Goal: Information Seeking & Learning: Learn about a topic

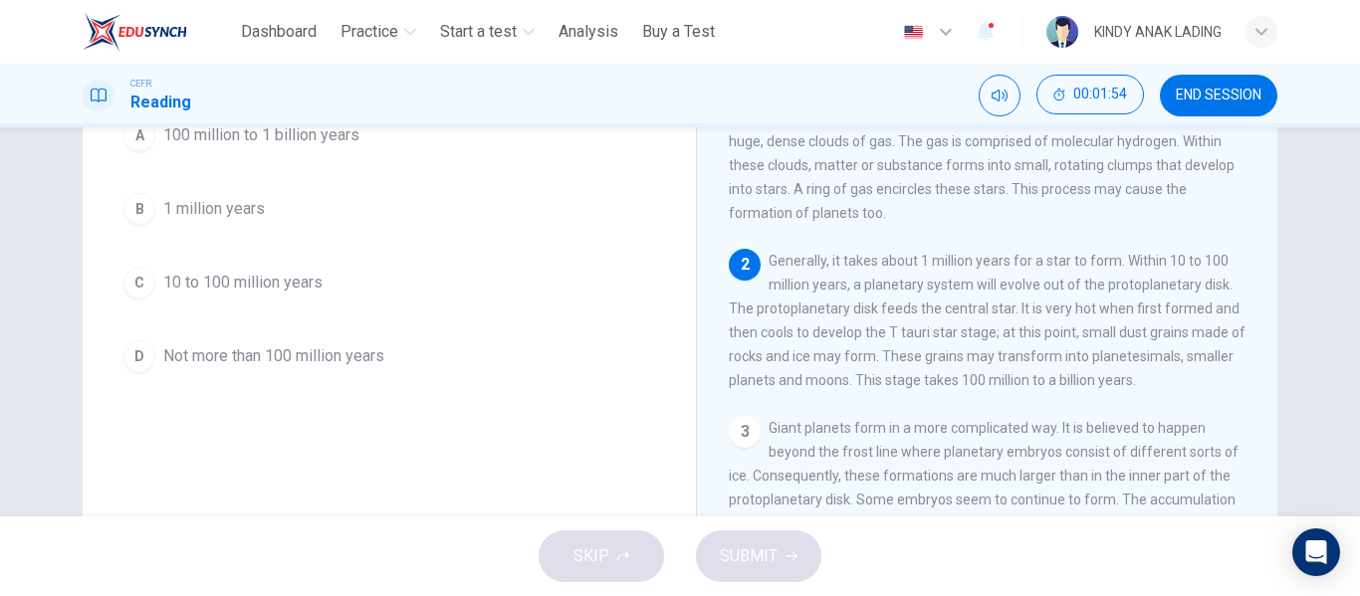
scroll to position [27, 0]
click at [130, 138] on div "A" at bounding box center [139, 135] width 32 height 32
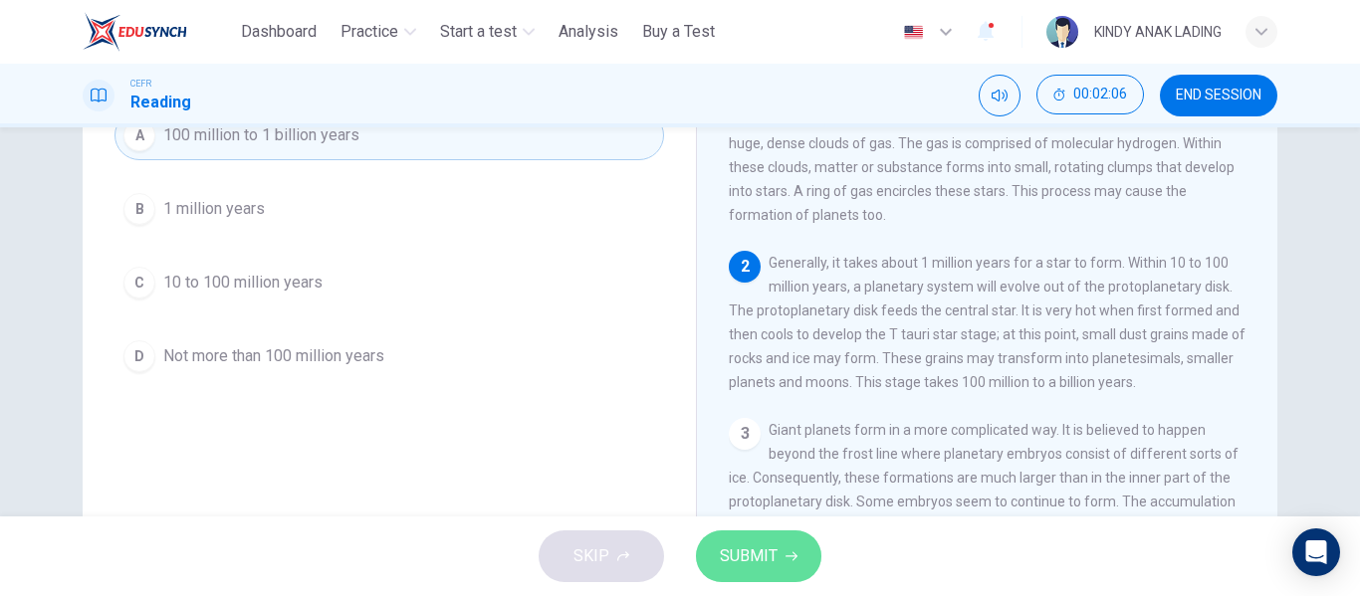
click at [761, 561] on span "SUBMIT" at bounding box center [749, 557] width 58 height 28
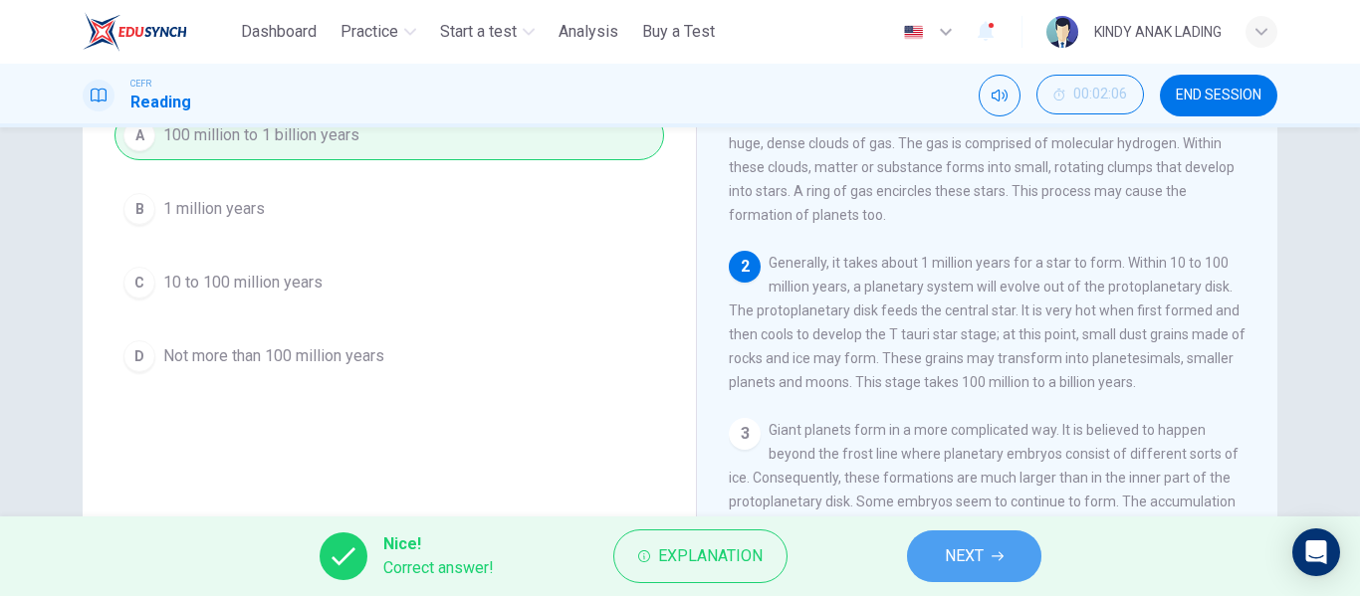
click at [970, 545] on span "NEXT" at bounding box center [964, 557] width 39 height 28
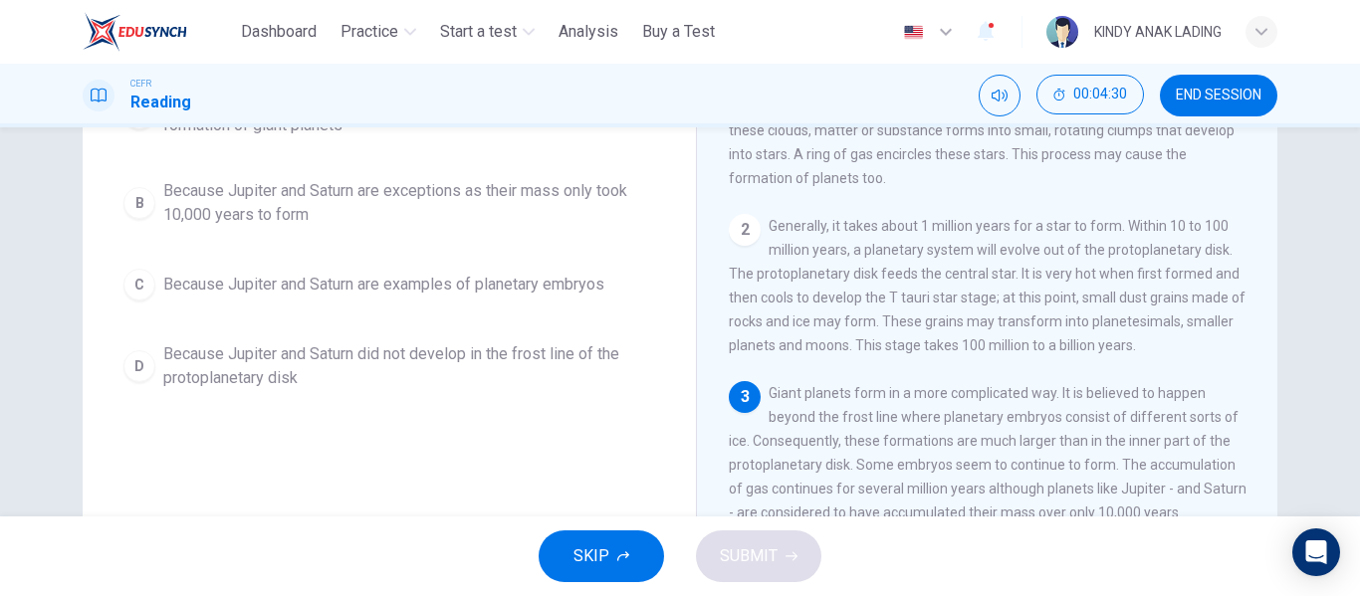
scroll to position [54, 0]
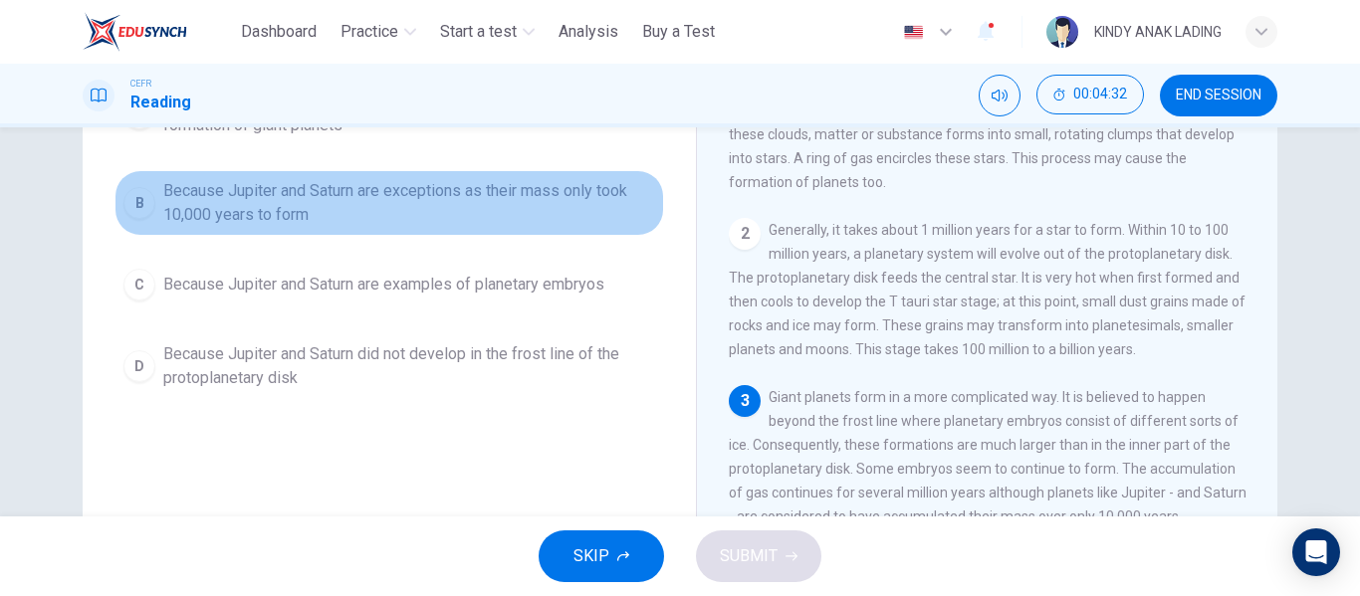
click at [206, 188] on span "Because Jupiter and Saturn are exceptions as their mass only took 10,000 years …" at bounding box center [409, 203] width 492 height 48
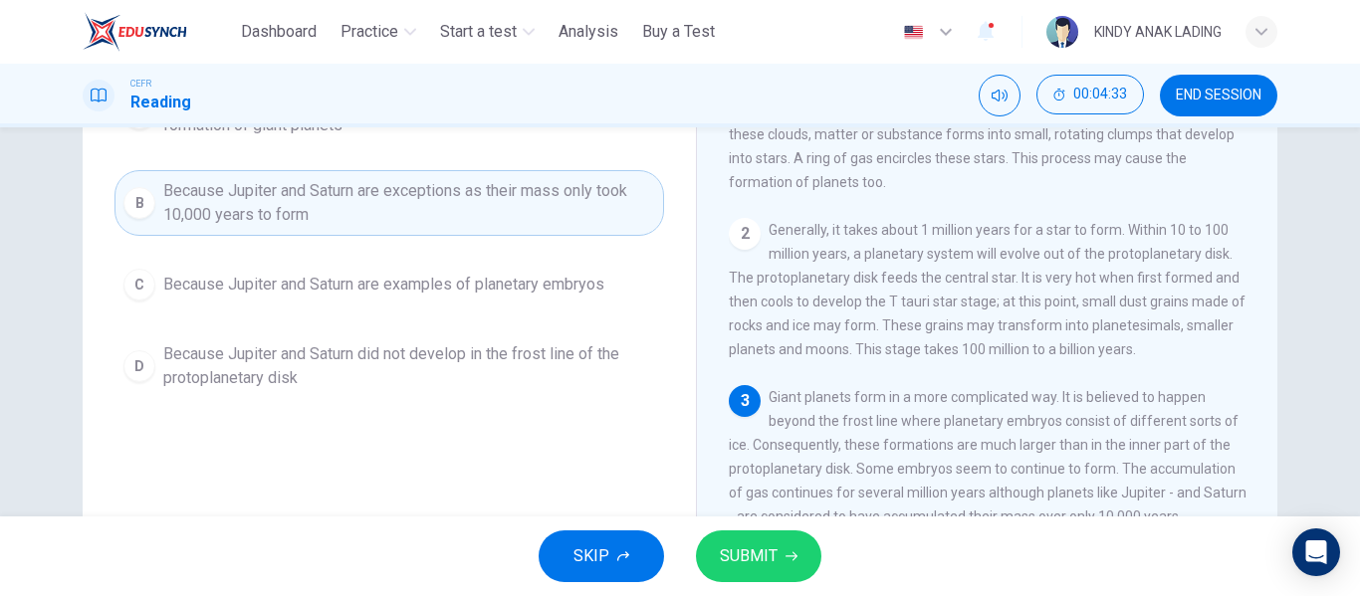
click at [747, 559] on span "SUBMIT" at bounding box center [749, 557] width 58 height 28
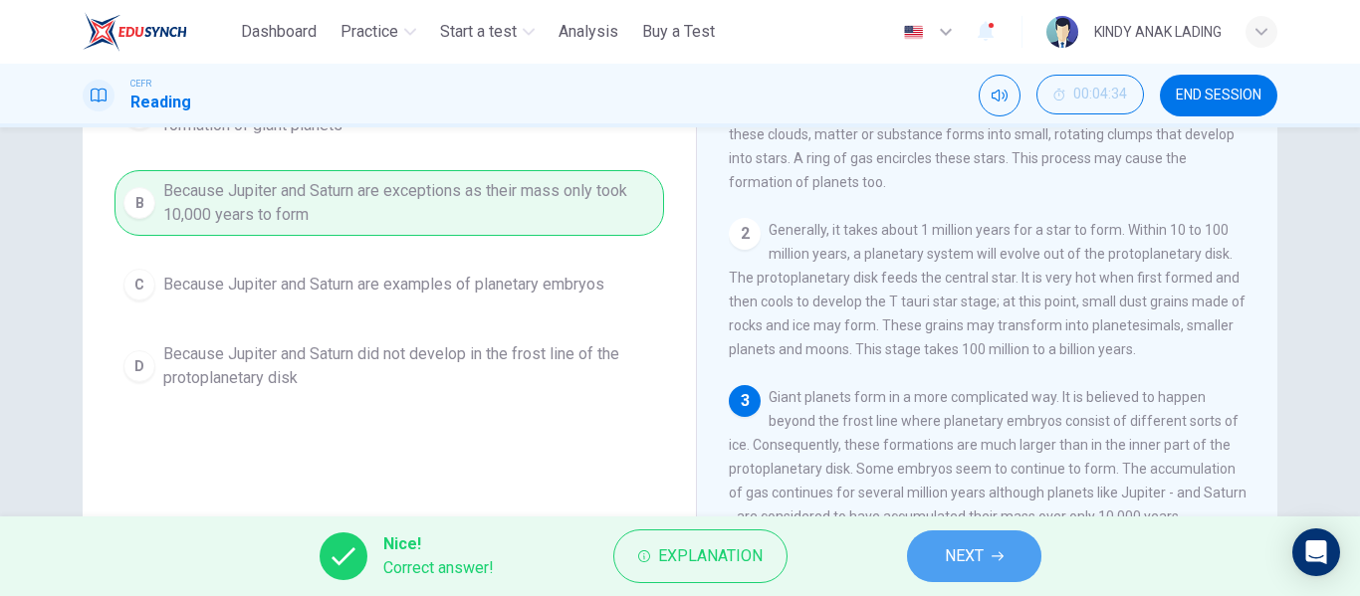
click at [975, 553] on span "NEXT" at bounding box center [964, 557] width 39 height 28
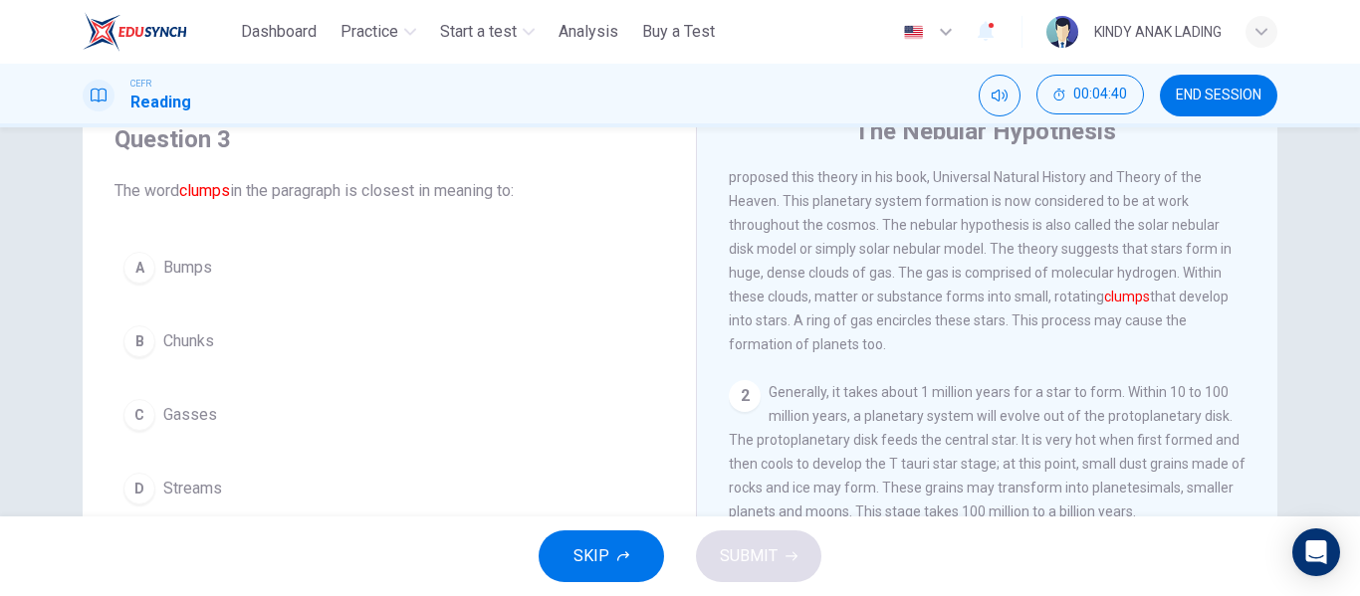
scroll to position [87, 0]
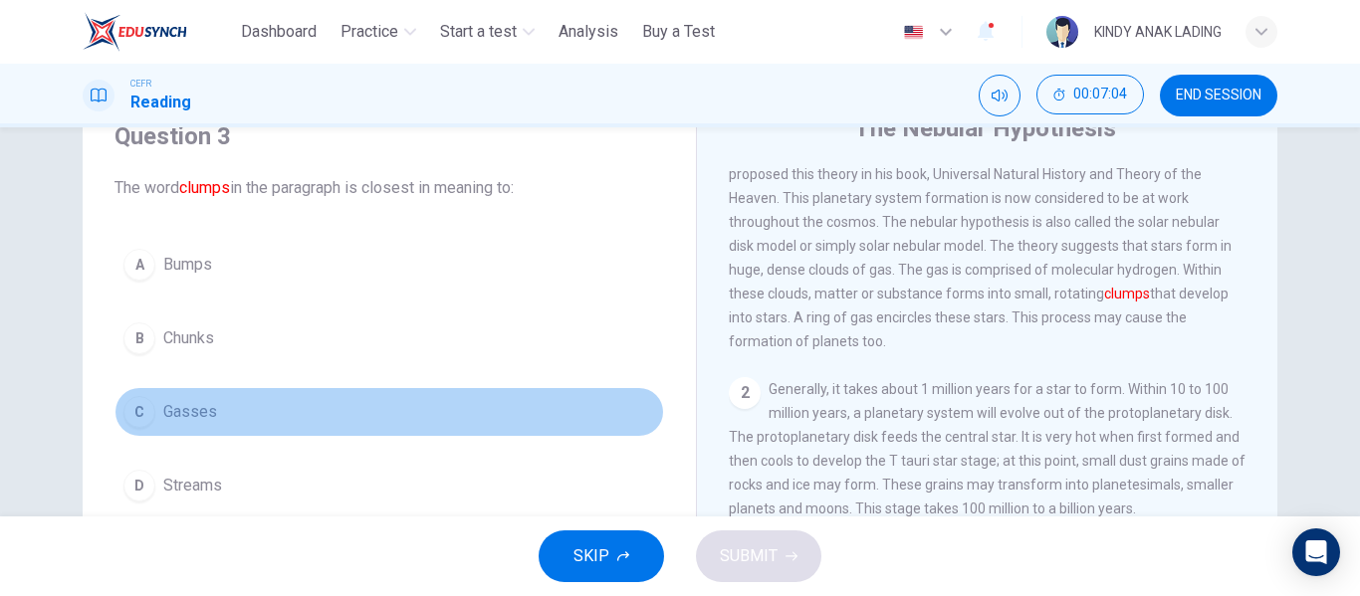
click at [178, 401] on span "Gasses" at bounding box center [190, 412] width 54 height 24
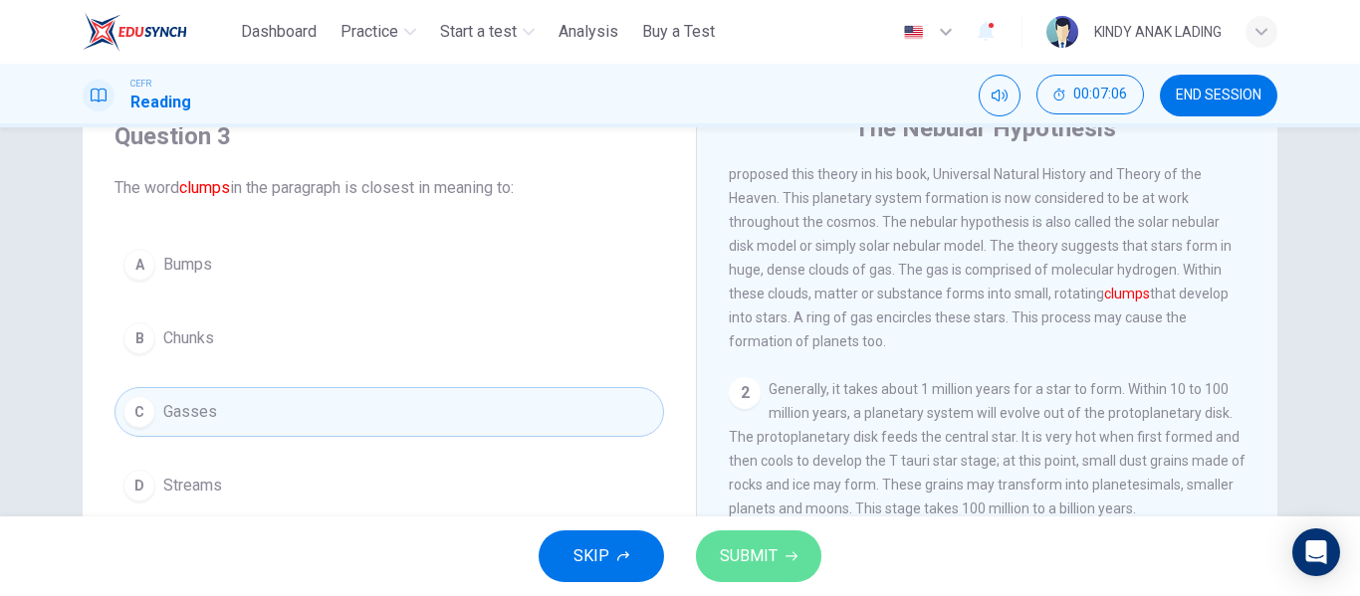
click at [769, 554] on span "SUBMIT" at bounding box center [749, 557] width 58 height 28
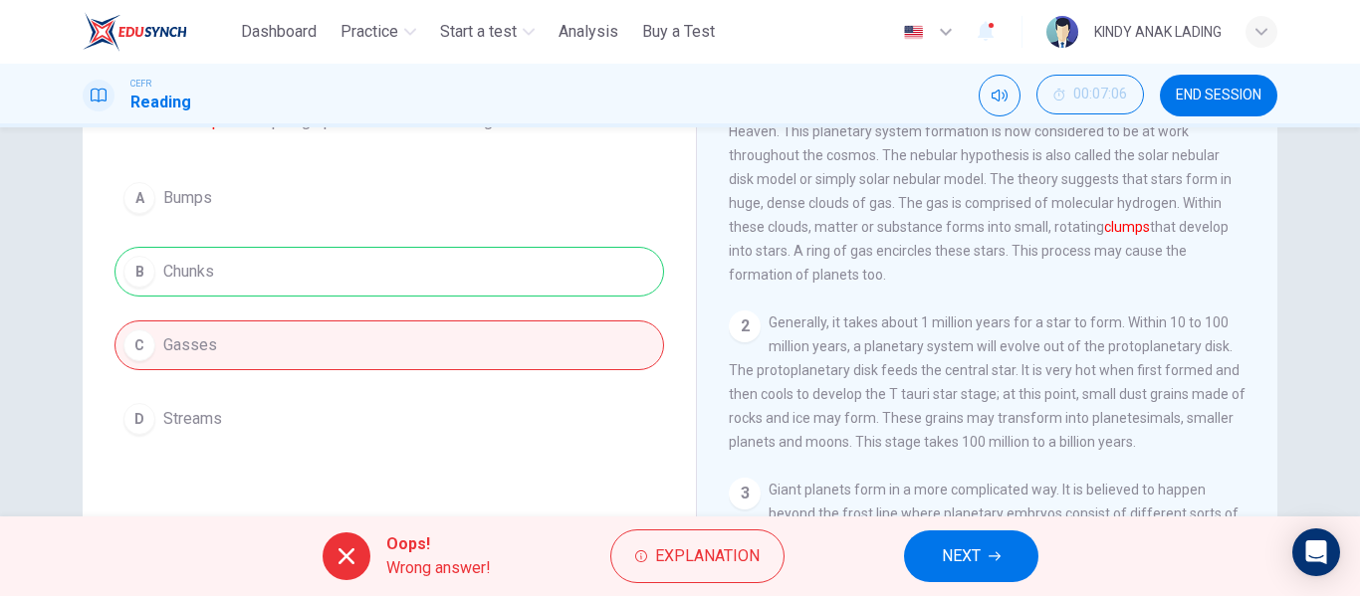
scroll to position [157, 0]
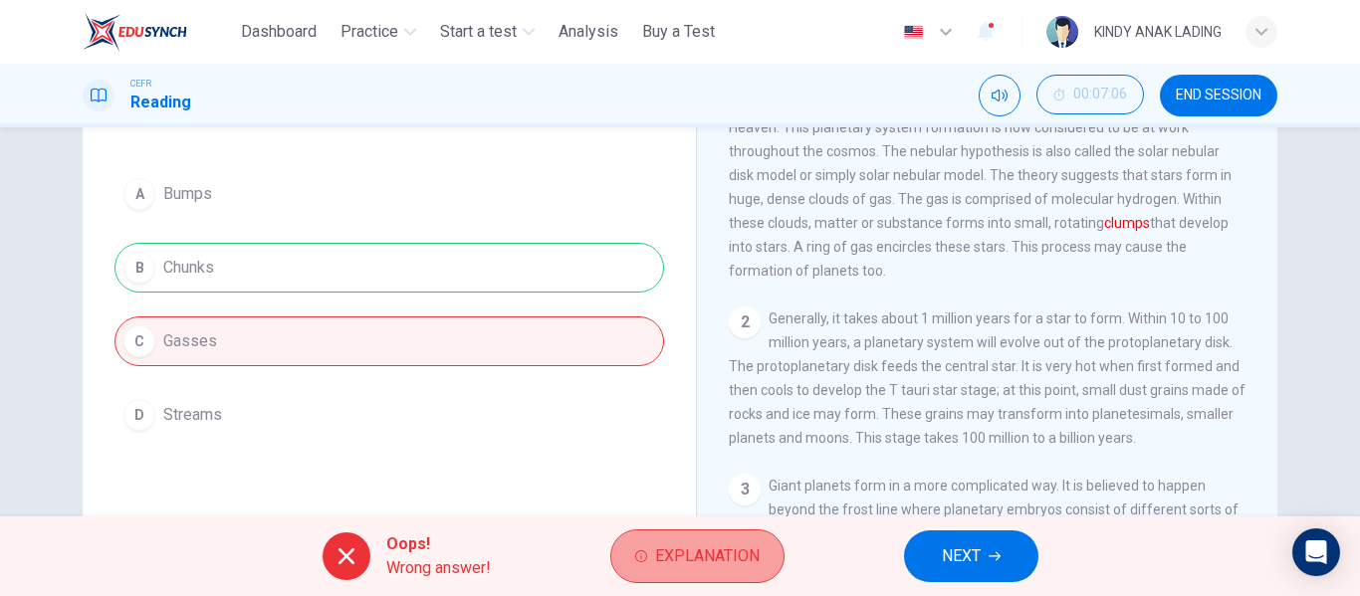
click at [672, 545] on span "Explanation" at bounding box center [707, 557] width 105 height 28
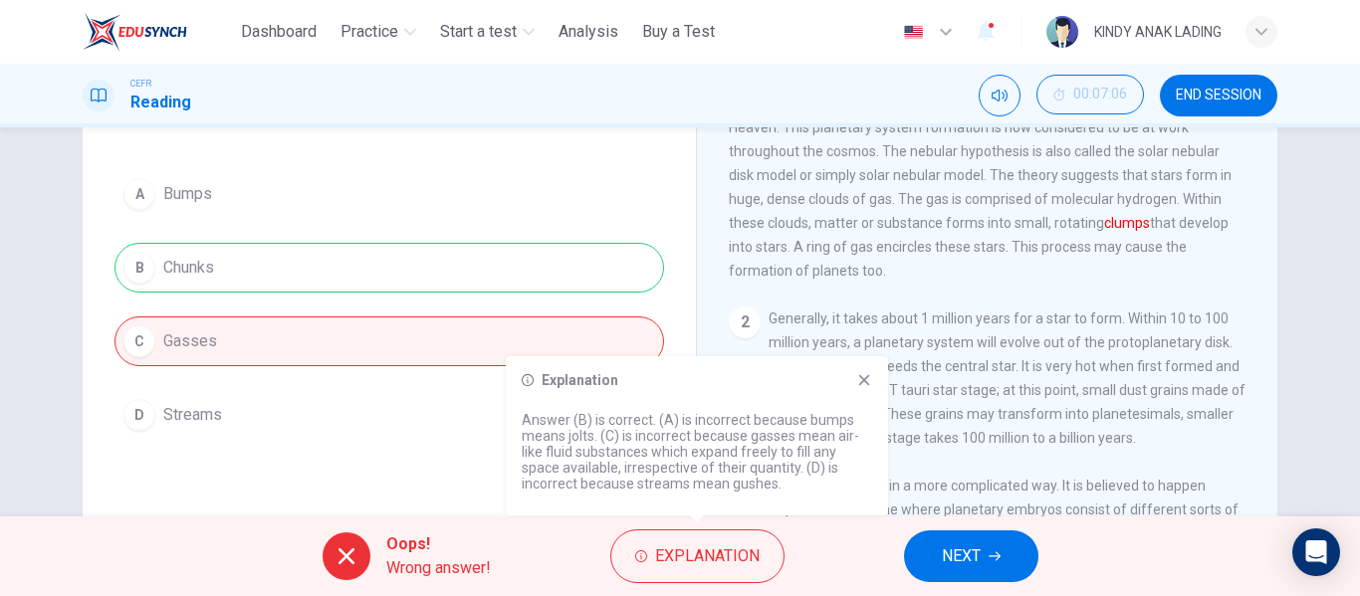
click at [858, 383] on icon at bounding box center [864, 380] width 16 height 16
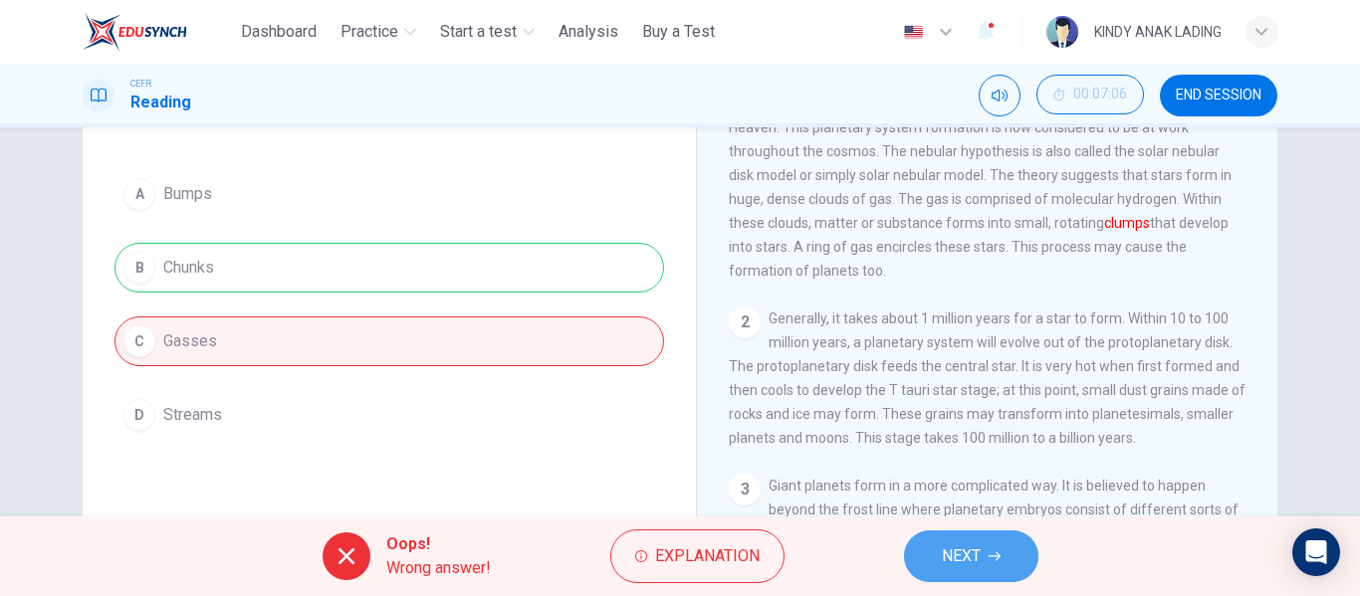
click at [979, 549] on span "NEXT" at bounding box center [961, 557] width 39 height 28
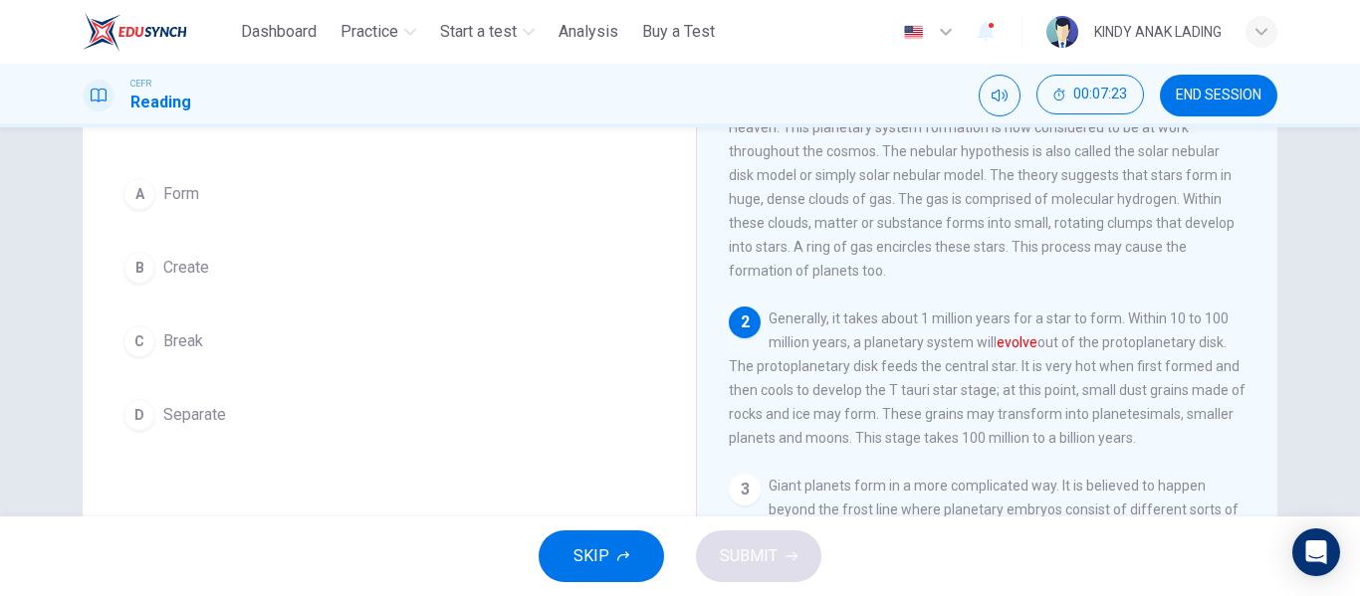
click at [1270, 491] on div "The Nebular Hypothesis 1 The nebular hypothesis suggests that our solar system …" at bounding box center [986, 372] width 581 height 724
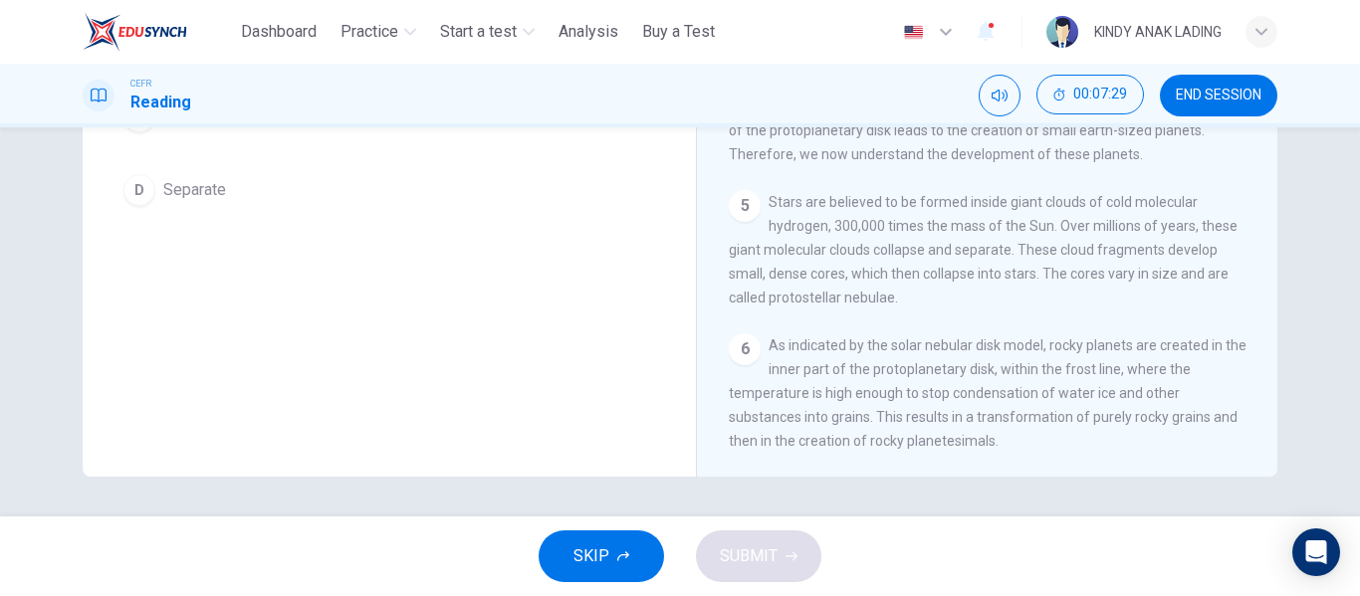
scroll to position [42, 0]
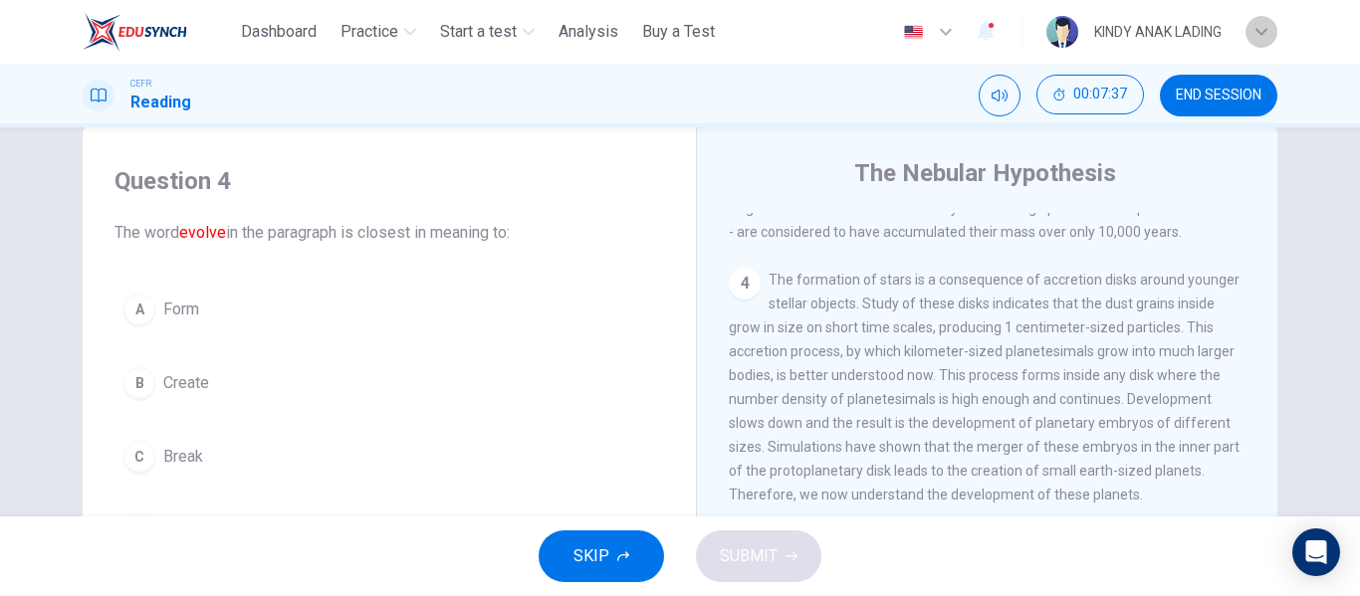
click at [1257, 25] on div "button" at bounding box center [1261, 32] width 32 height 32
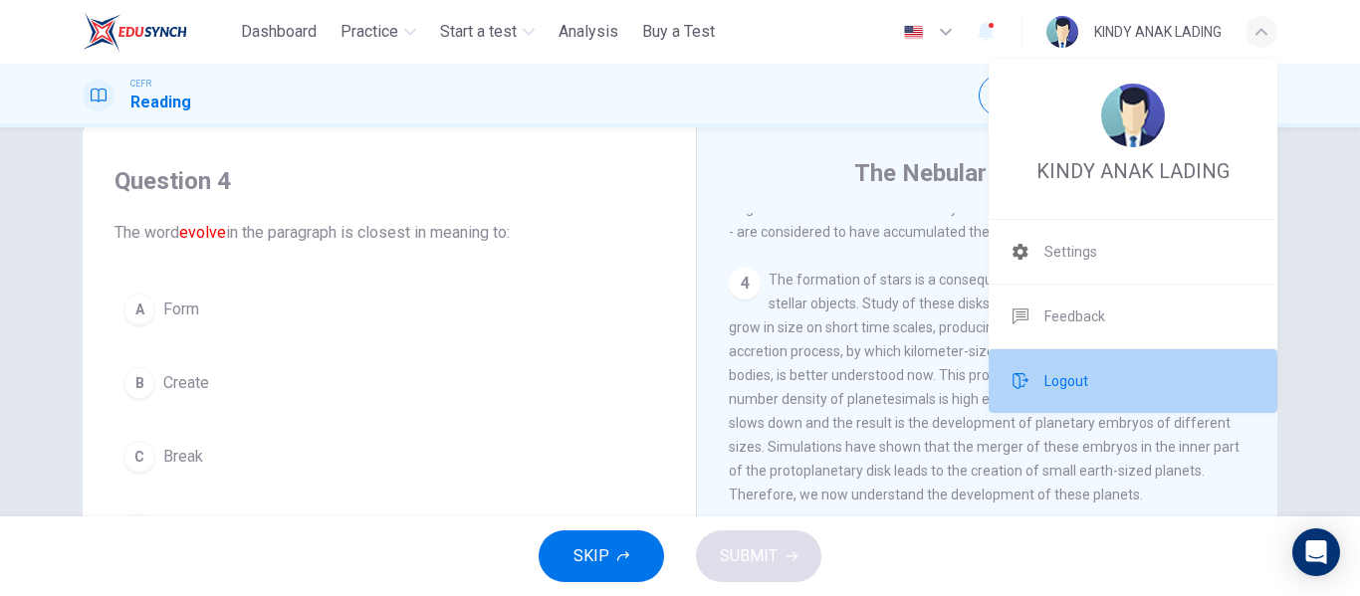
click at [1119, 393] on li "Logout" at bounding box center [1132, 381] width 289 height 64
